Goal: Transaction & Acquisition: Book appointment/travel/reservation

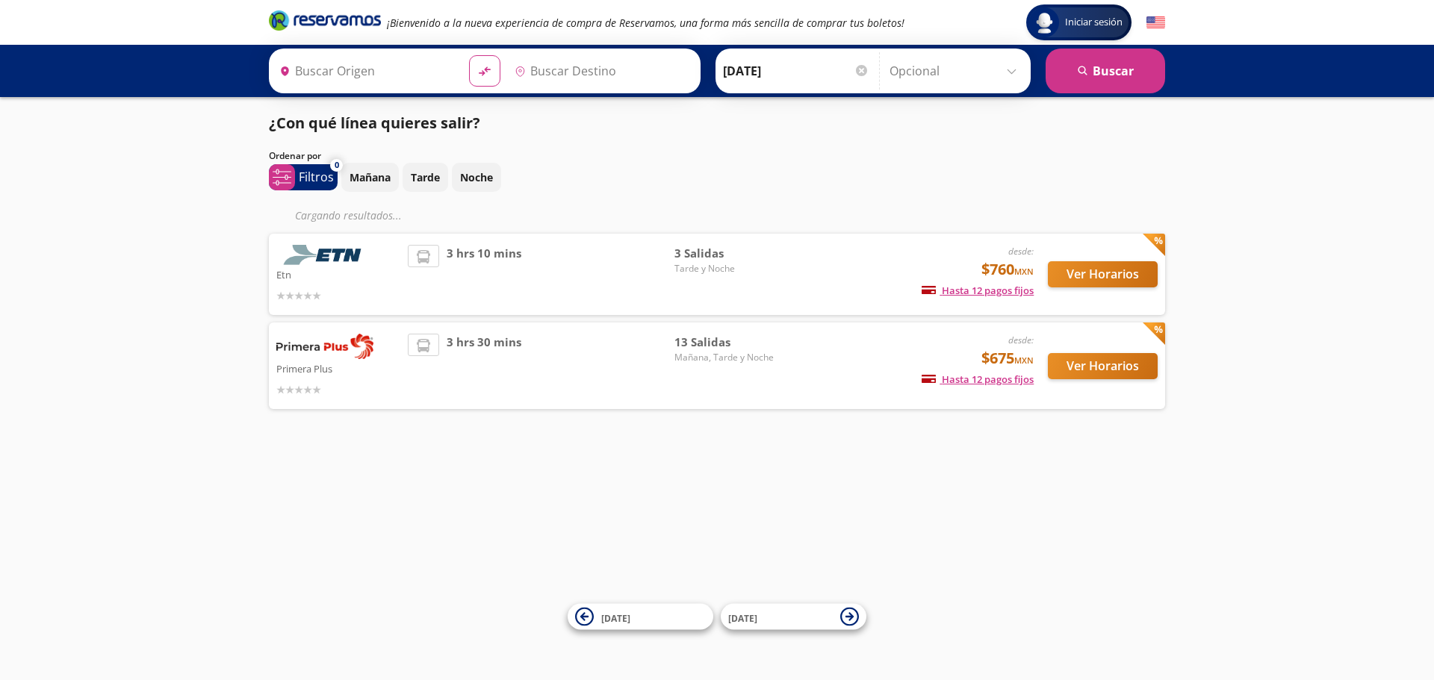
type input "[GEOGRAPHIC_DATA], [GEOGRAPHIC_DATA]"
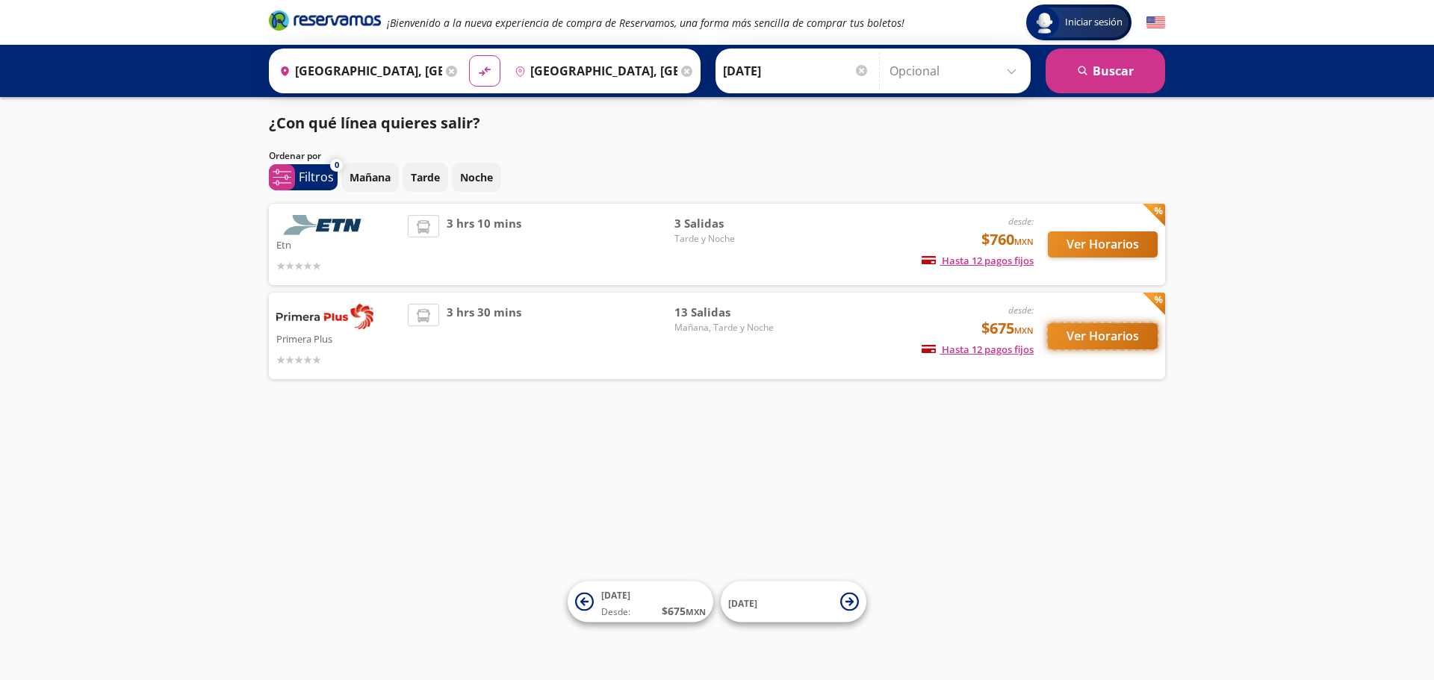
click at [1096, 329] on button "Ver Horarios" at bounding box center [1103, 336] width 110 height 26
click at [1110, 246] on button "Ver Horarios" at bounding box center [1103, 244] width 110 height 26
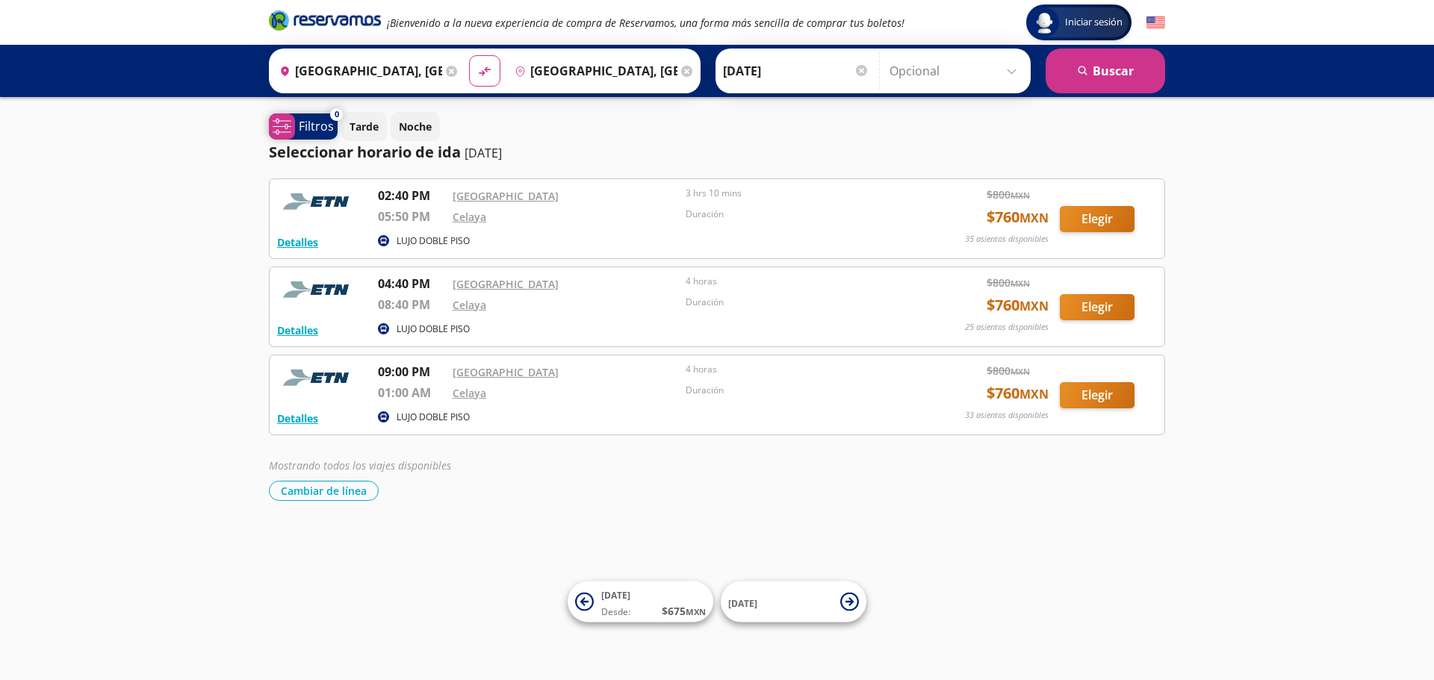
click at [321, 117] on p "Filtros" at bounding box center [316, 126] width 35 height 18
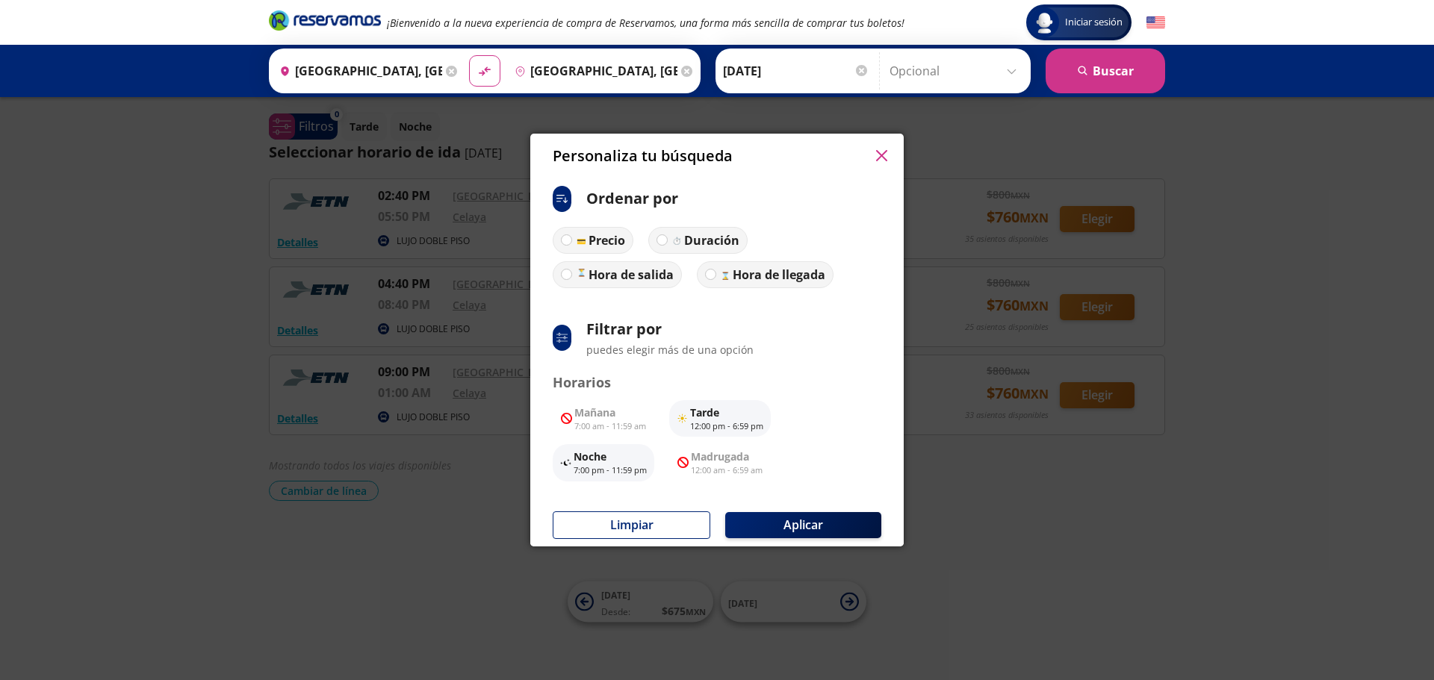
click at [880, 154] on icon "button" at bounding box center [881, 155] width 11 height 11
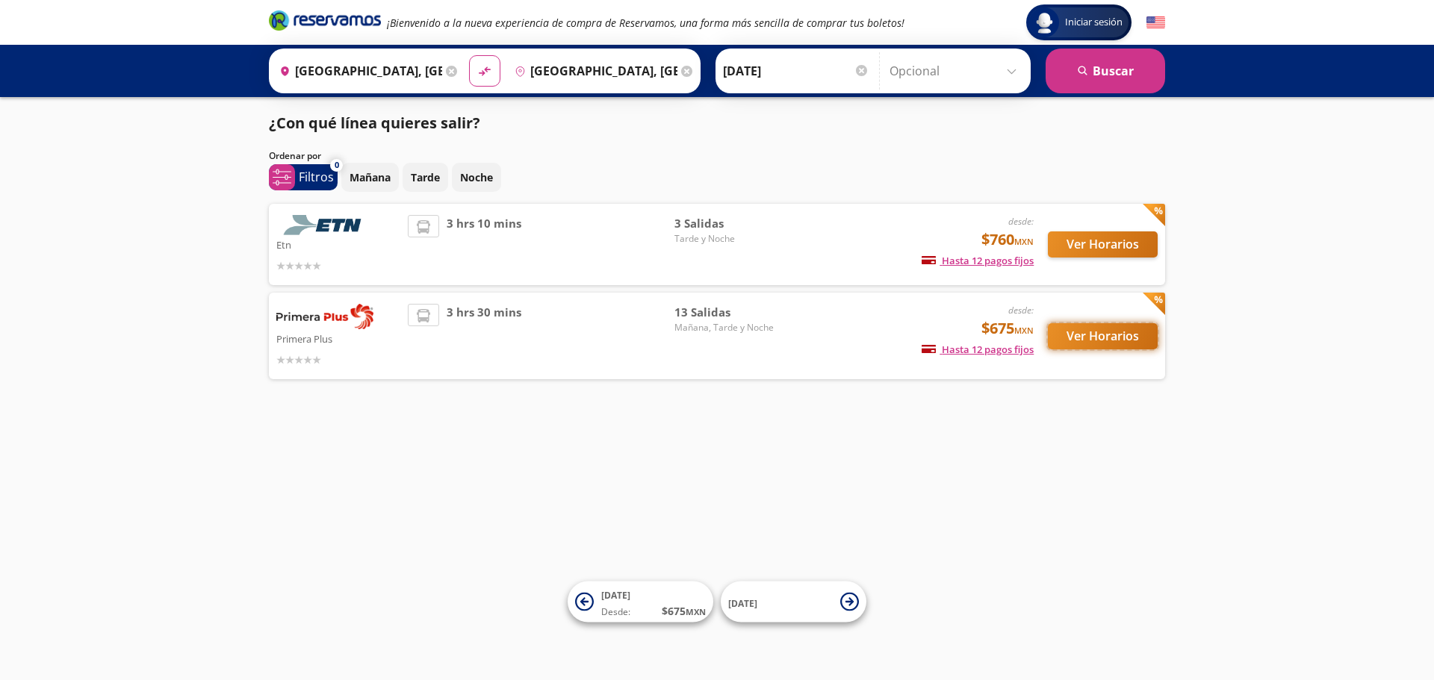
click at [1089, 339] on button "Ver Horarios" at bounding box center [1103, 336] width 110 height 26
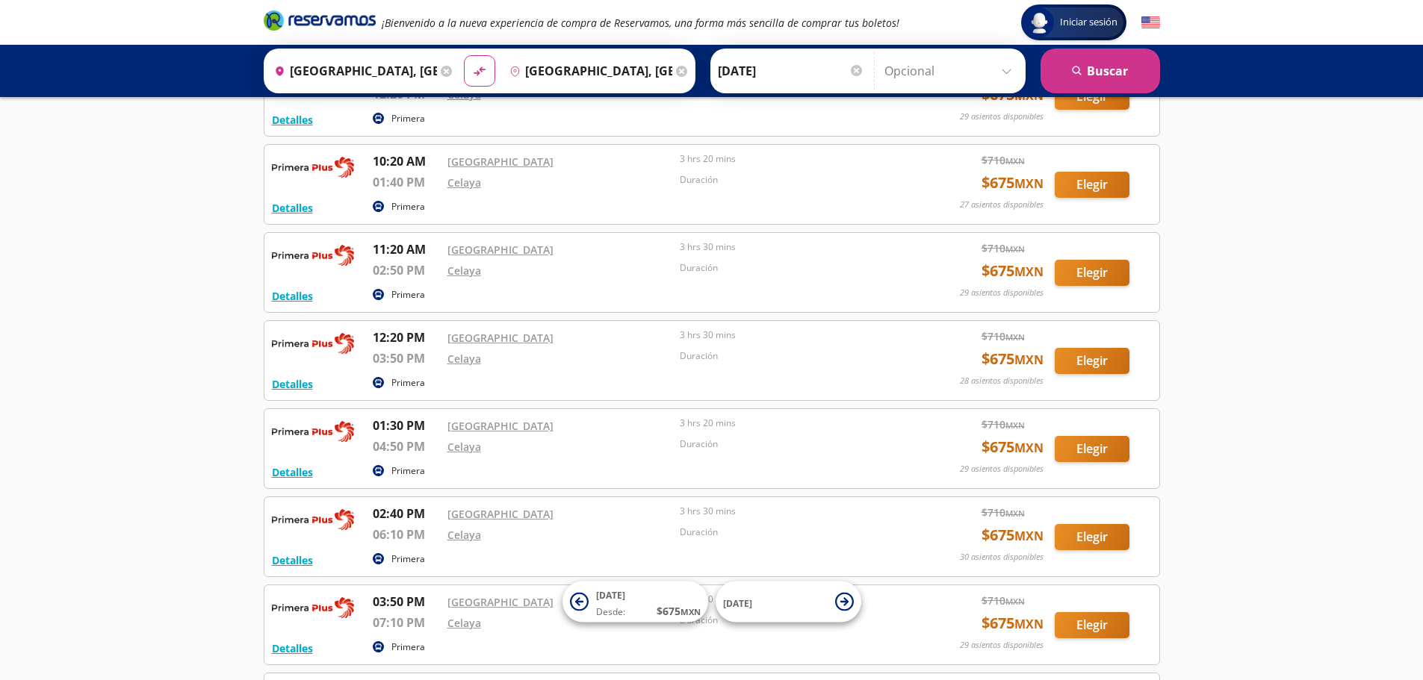
scroll to position [373, 0]
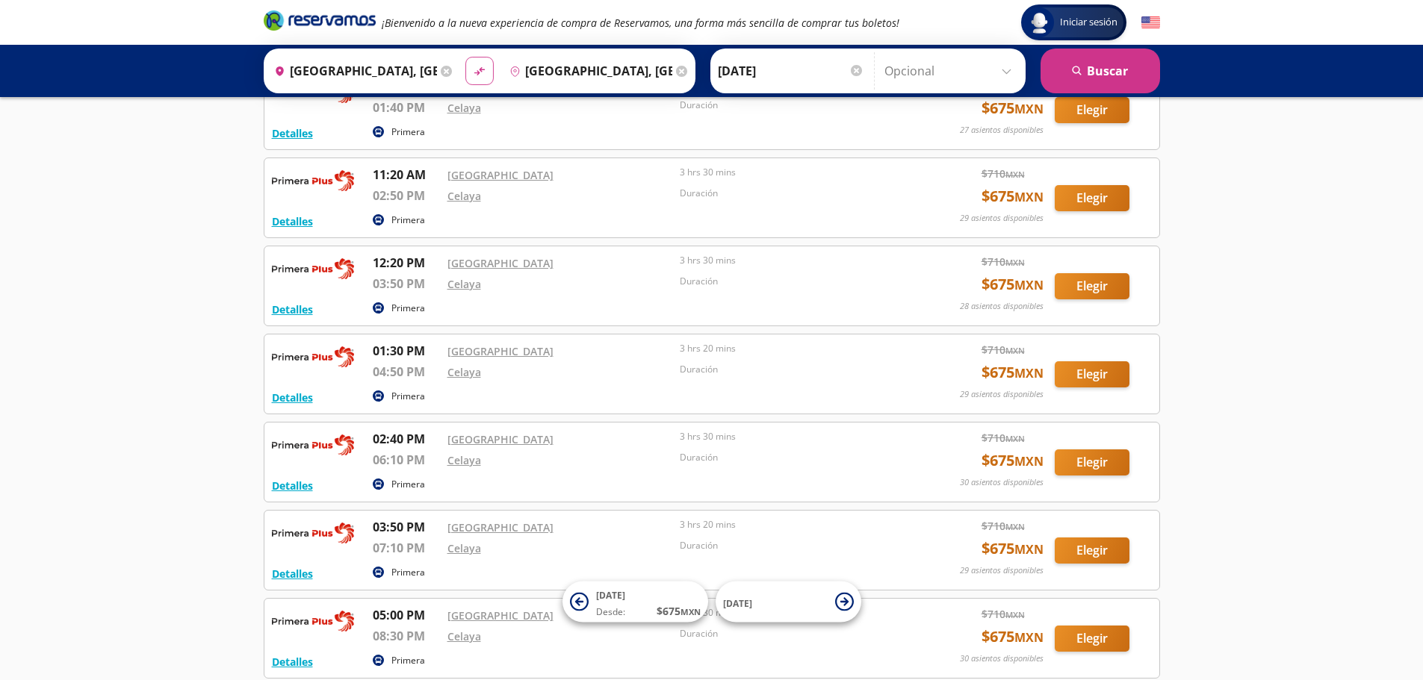
click at [478, 72] on icon at bounding box center [478, 71] width 10 height 8
type input "[GEOGRAPHIC_DATA], [GEOGRAPHIC_DATA]"
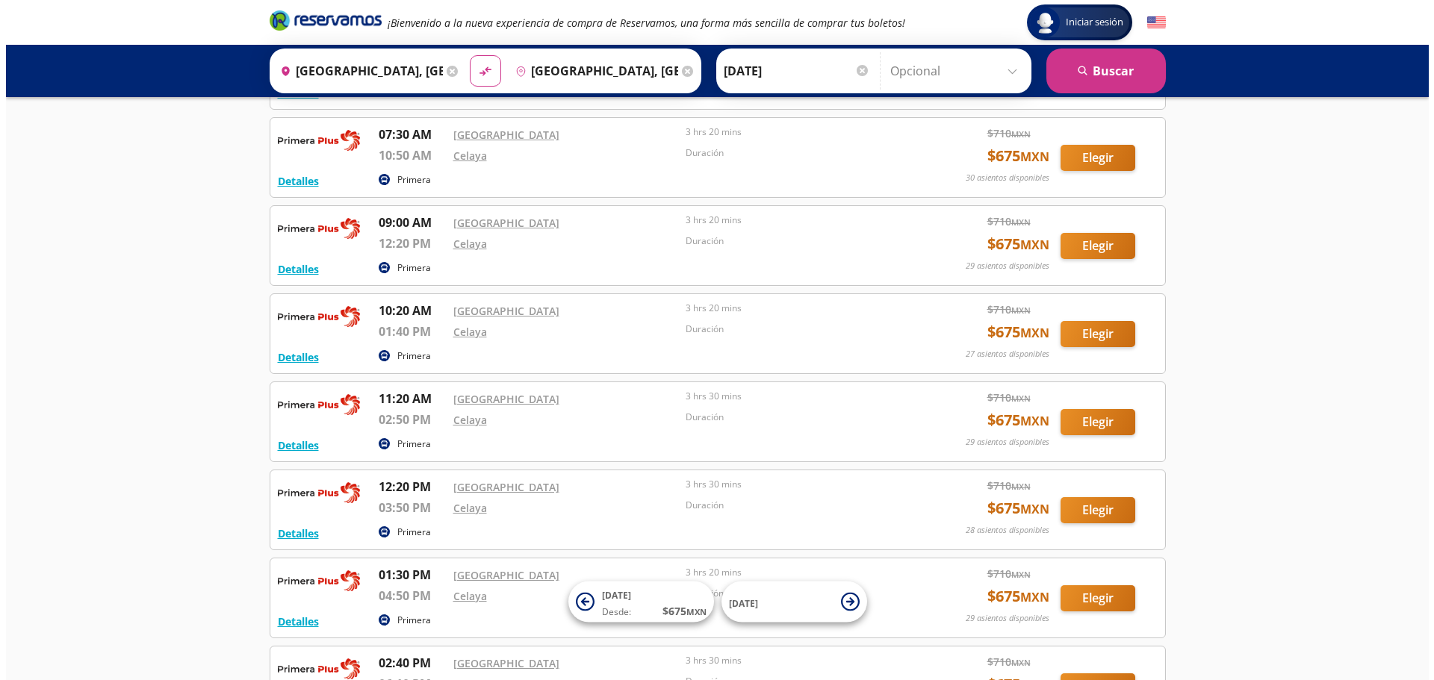
scroll to position [0, 0]
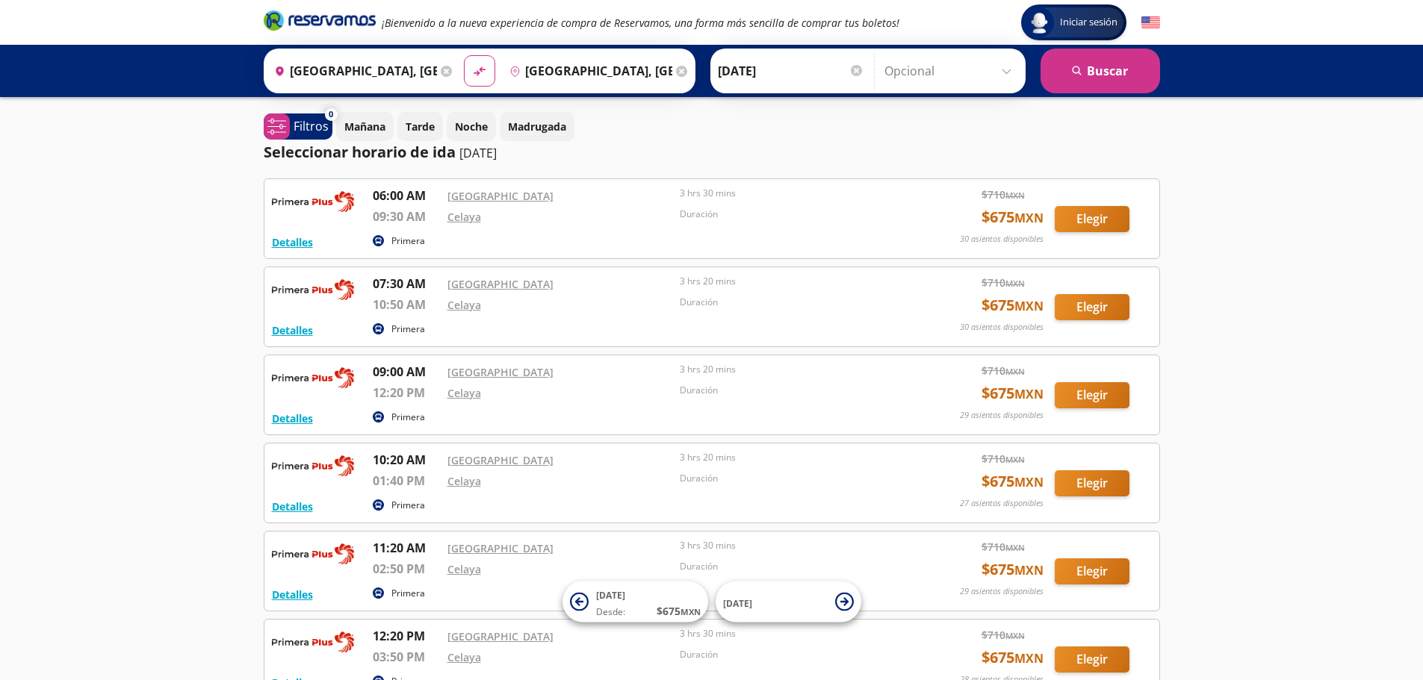
click at [319, 62] on input "[GEOGRAPHIC_DATA], [GEOGRAPHIC_DATA]" at bounding box center [352, 70] width 169 height 37
click at [716, 158] on div "Seleccionar horario de ida [DATE]" at bounding box center [712, 152] width 896 height 22
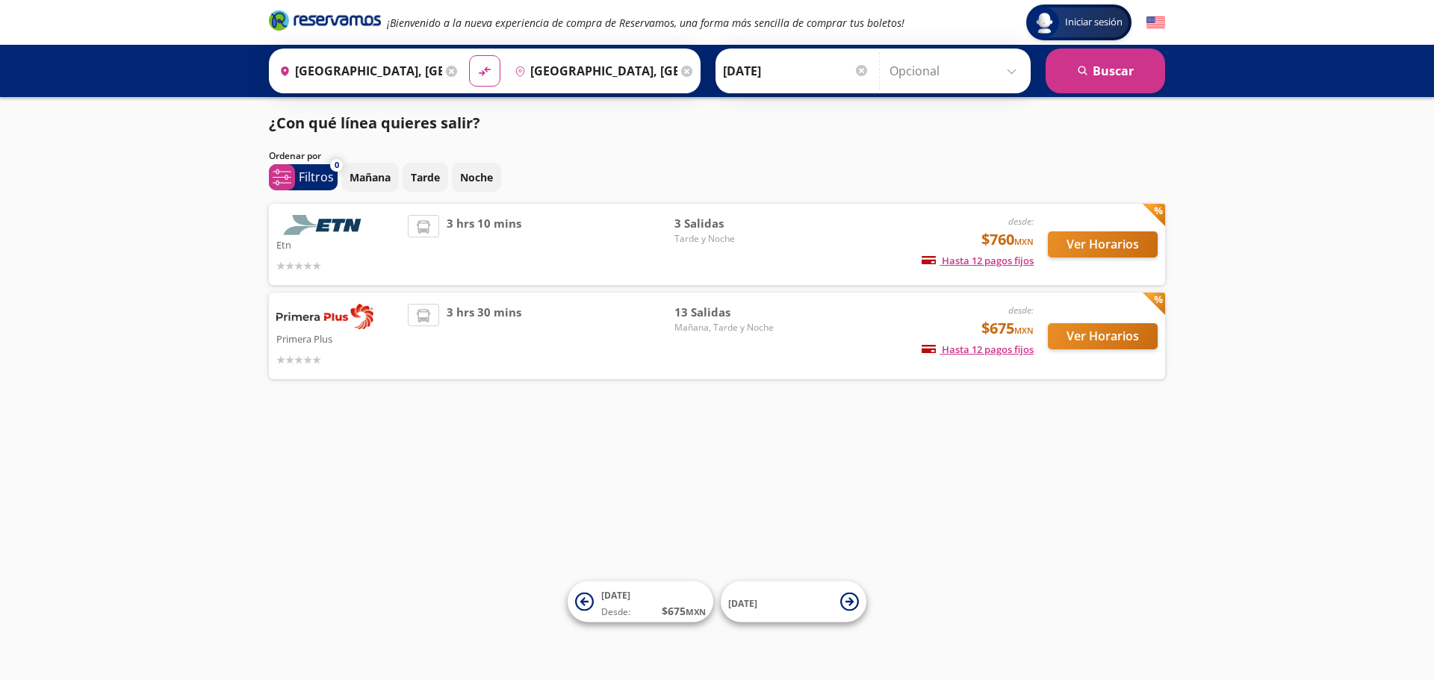
click at [860, 68] on div at bounding box center [861, 70] width 11 height 11
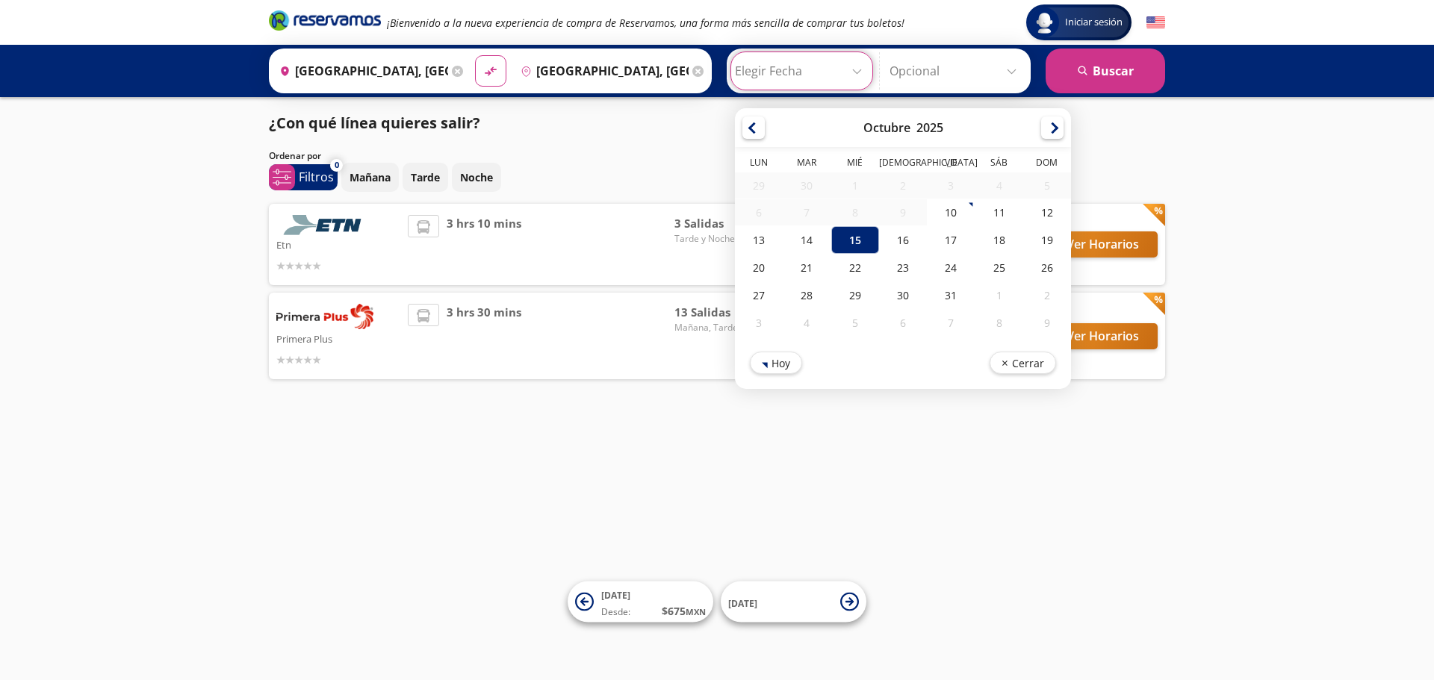
drag, startPoint x: 1035, startPoint y: 238, endPoint x: 1013, endPoint y: 248, distance: 24.4
click at [1035, 238] on div "19" at bounding box center [1047, 240] width 48 height 28
type input "[DATE]"
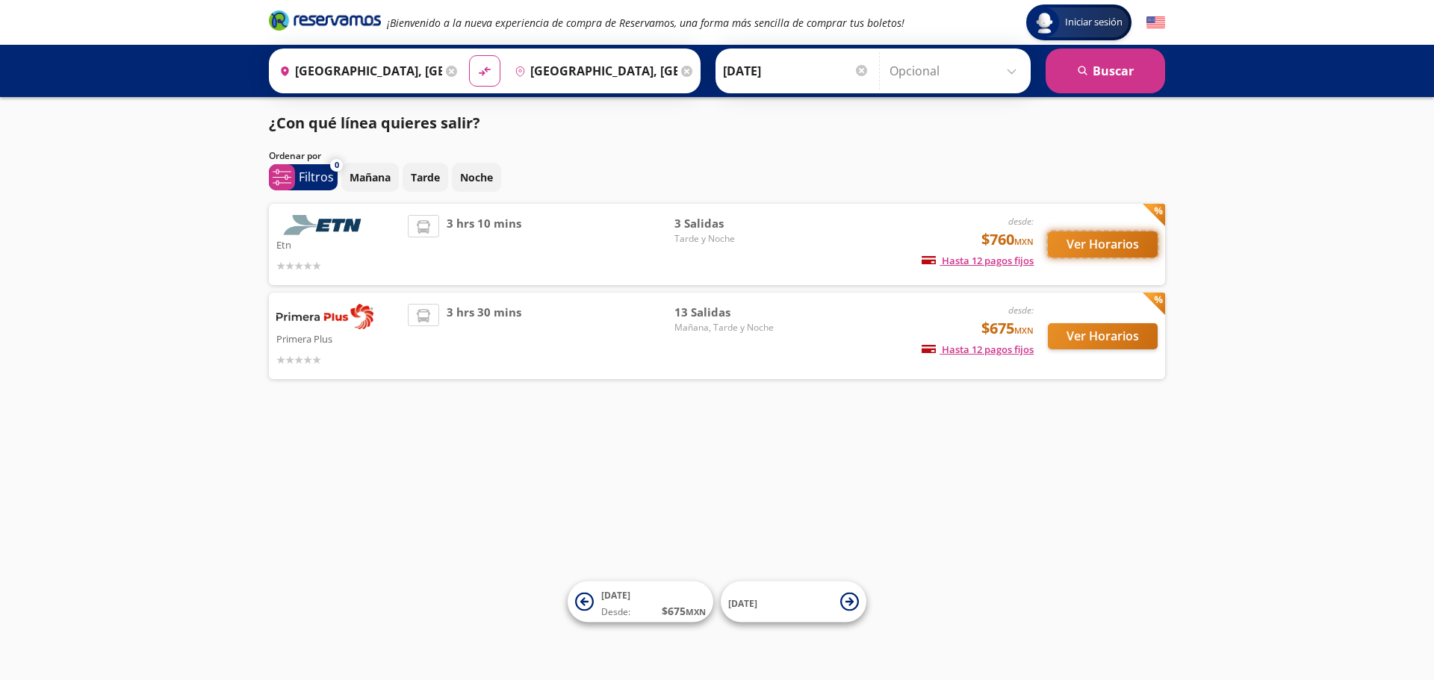
click at [1081, 241] on button "Ver Horarios" at bounding box center [1103, 244] width 110 height 26
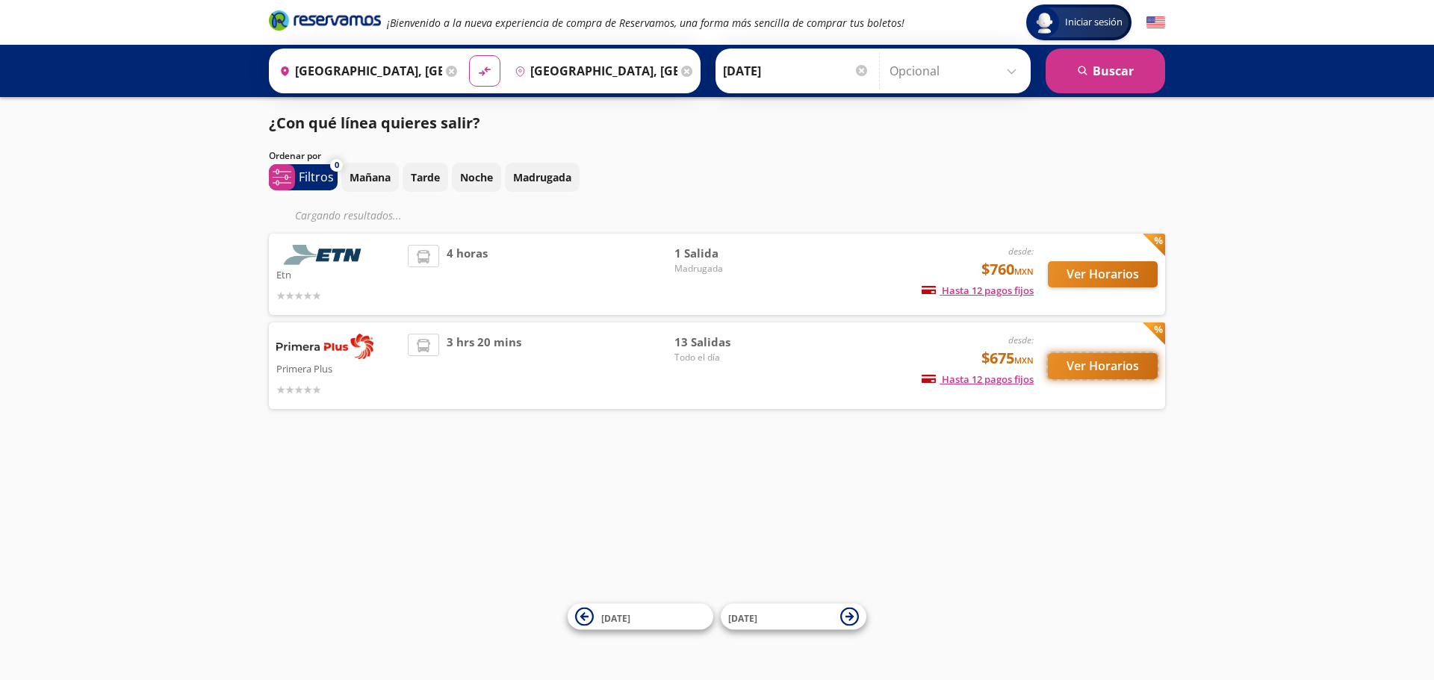
click at [1071, 361] on button "Ver Horarios" at bounding box center [1103, 366] width 110 height 26
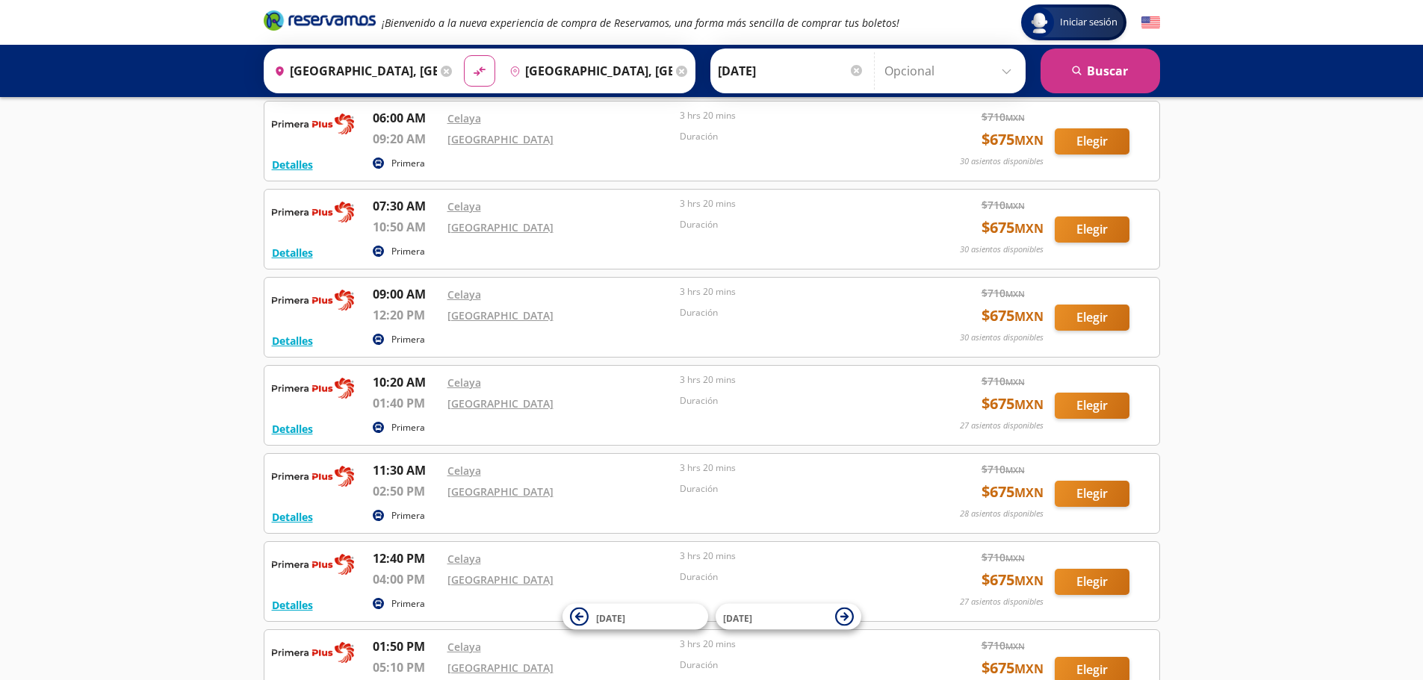
scroll to position [329, 0]
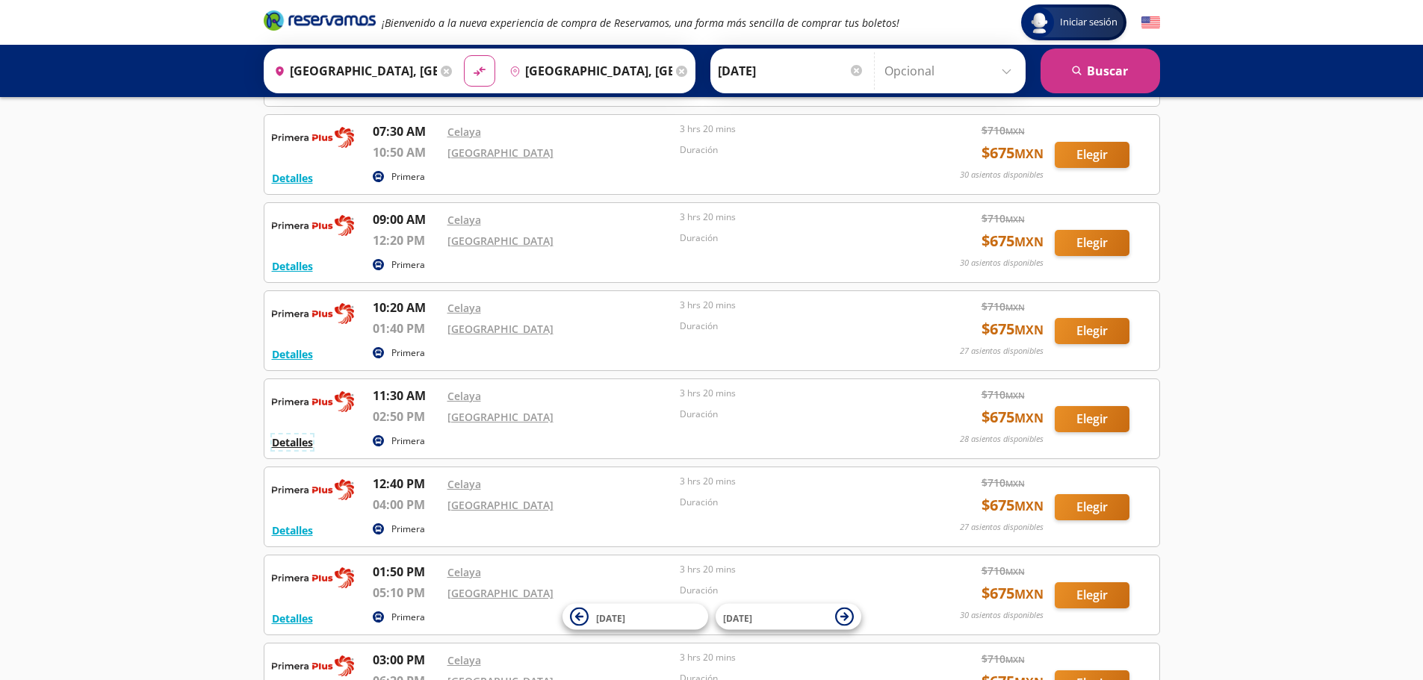
click at [289, 437] on button "Detalles" at bounding box center [292, 443] width 41 height 16
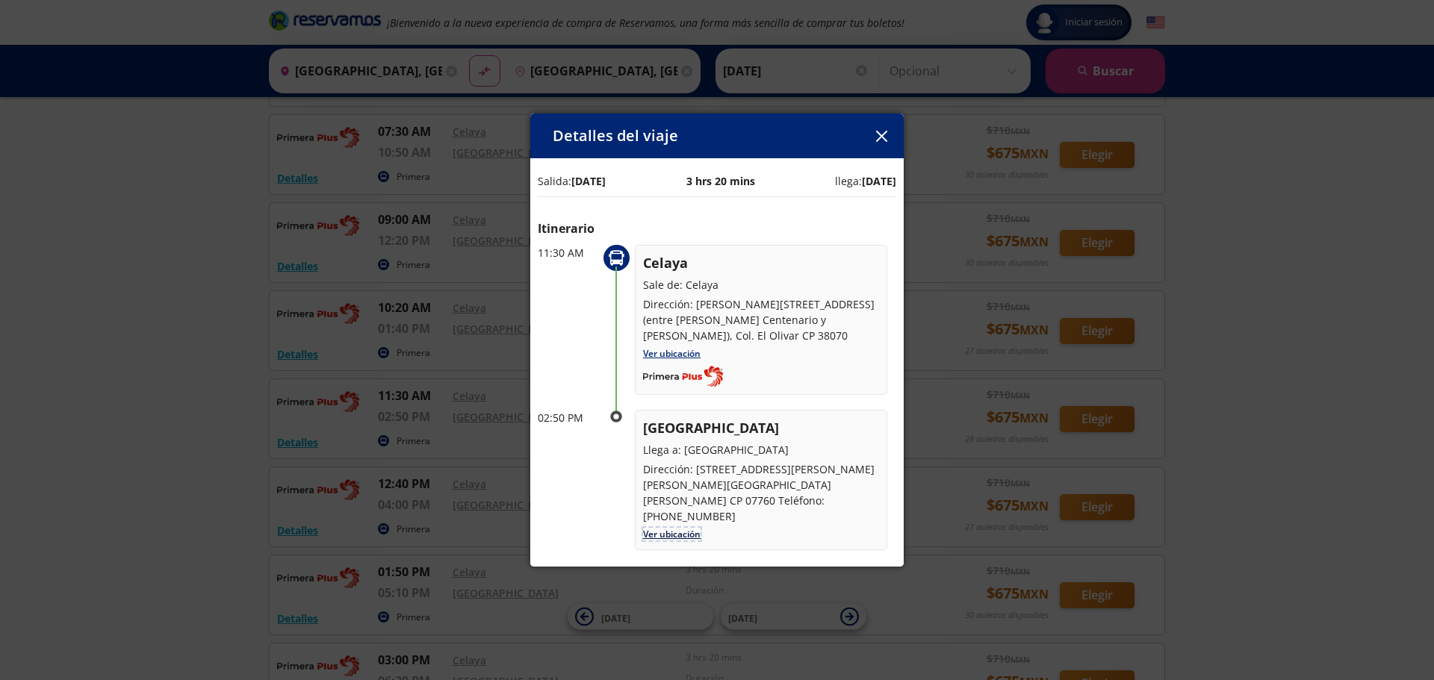
click at [662, 528] on link "Ver ubicación" at bounding box center [671, 534] width 57 height 13
click at [883, 131] on icon "button" at bounding box center [881, 136] width 11 height 11
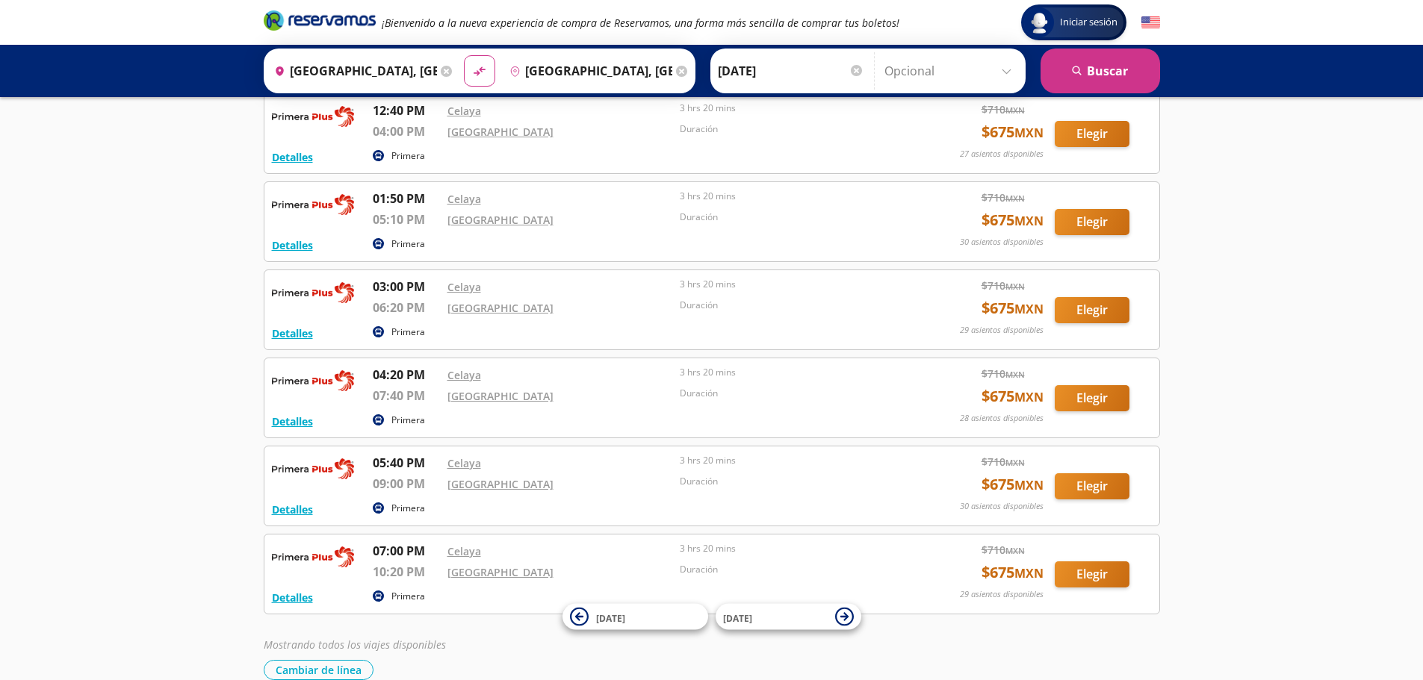
scroll to position [627, 0]
